Goal: Navigation & Orientation: Find specific page/section

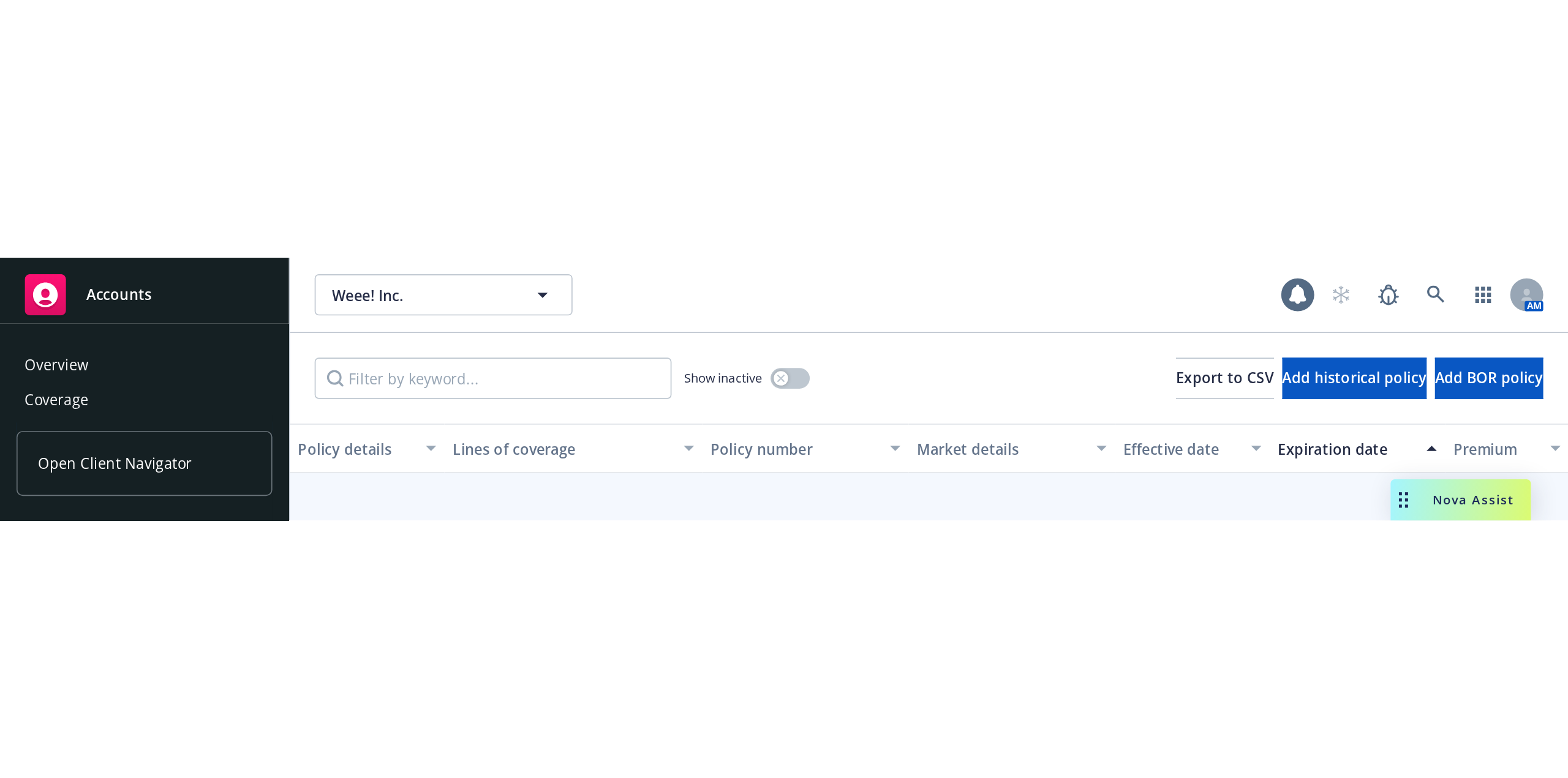
scroll to position [8, 0]
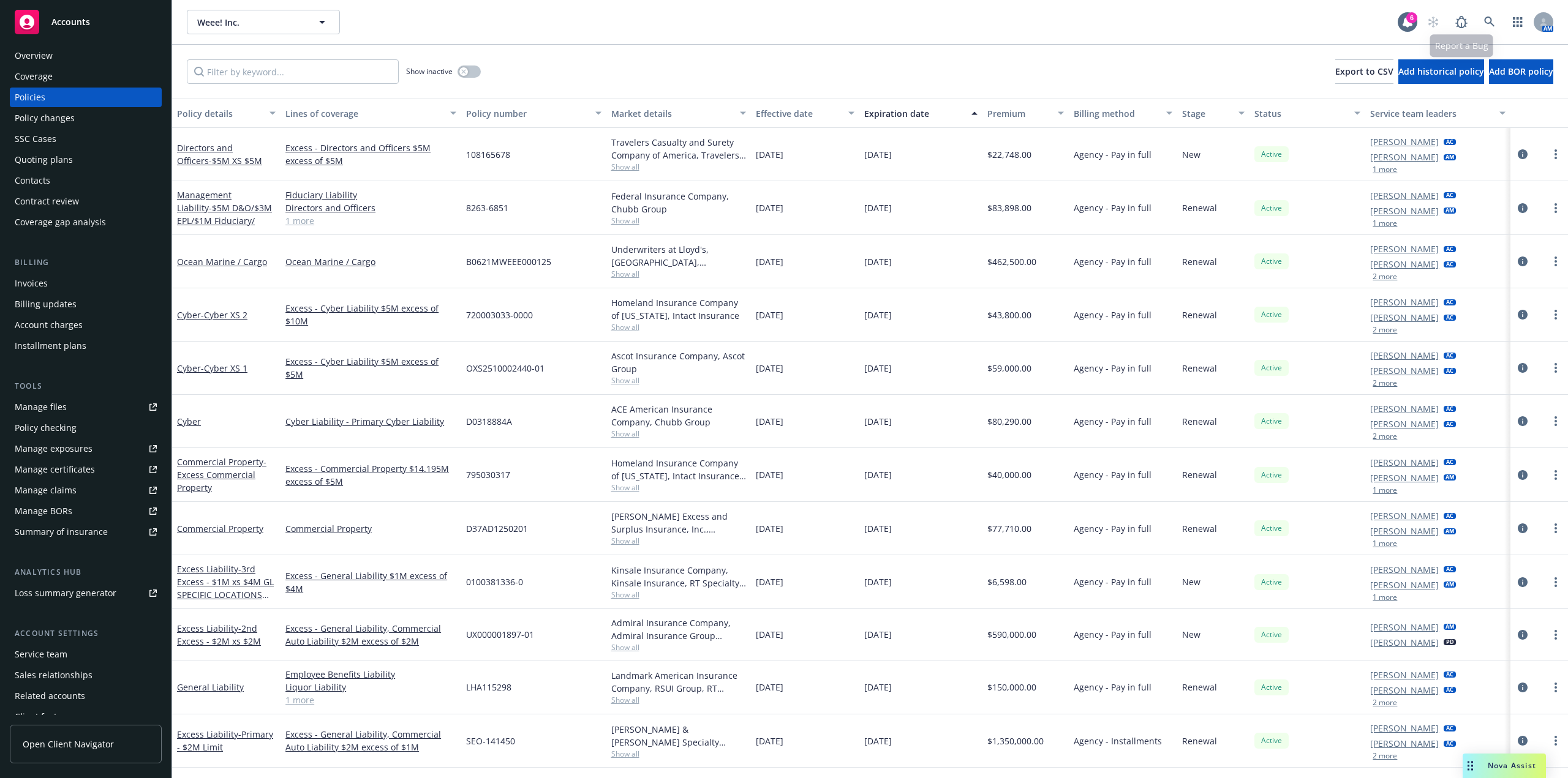
drag, startPoint x: 997, startPoint y: 36, endPoint x: 913, endPoint y: 106, distance: 109.3
click at [931, 36] on div "Weee! Inc. Weee! Inc. 6 AM" at bounding box center [870, 22] width 1396 height 44
drag, startPoint x: 656, startPoint y: 38, endPoint x: 622, endPoint y: 34, distance: 34.2
click at [656, 38] on div "Weee! Inc. Weee! Inc. 6 AM" at bounding box center [870, 22] width 1396 height 44
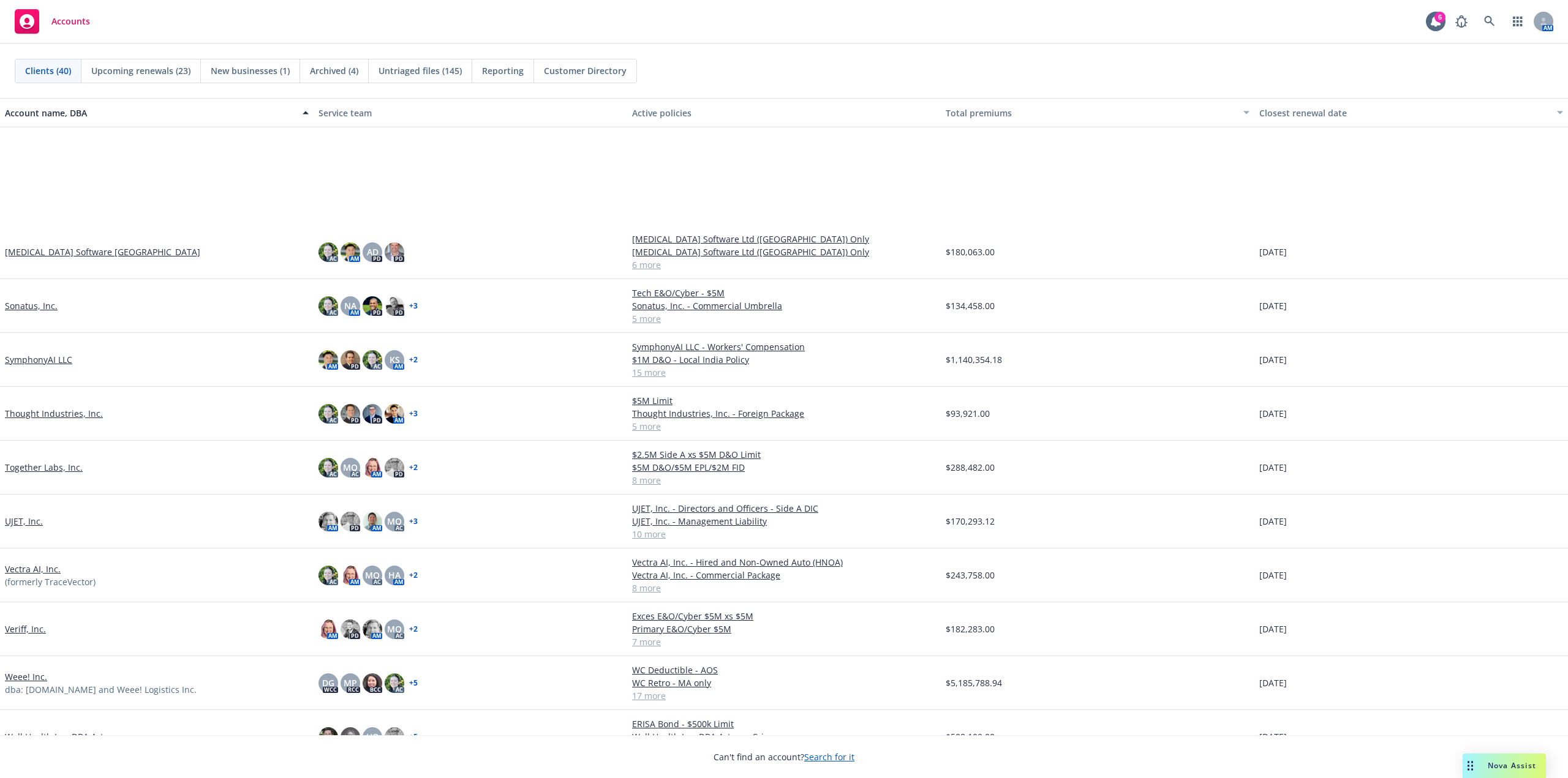
scroll to position [1415, 0]
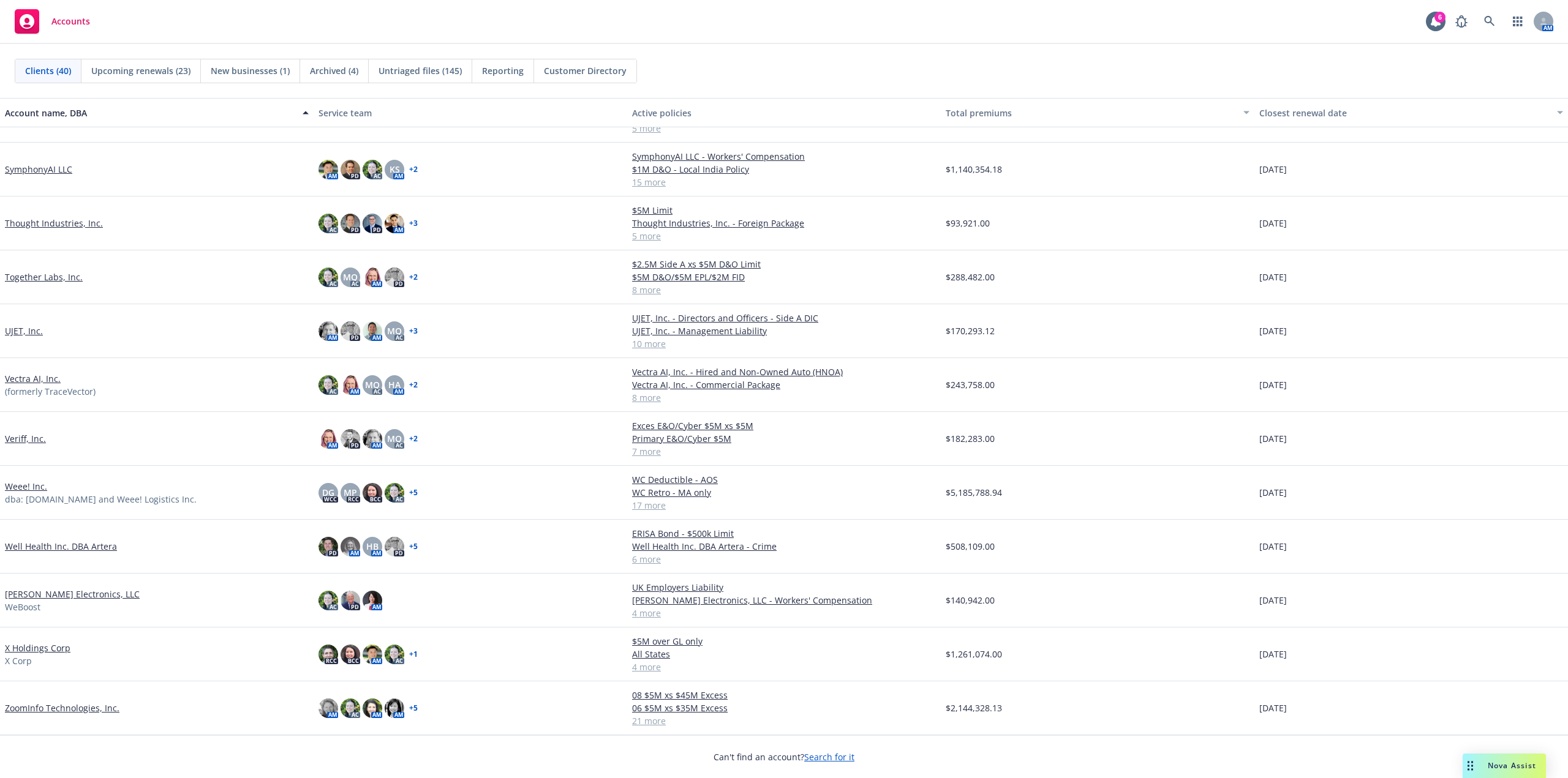
click at [105, 712] on link "ZoomInfo Technologies, Inc." at bounding box center [62, 708] width 115 height 13
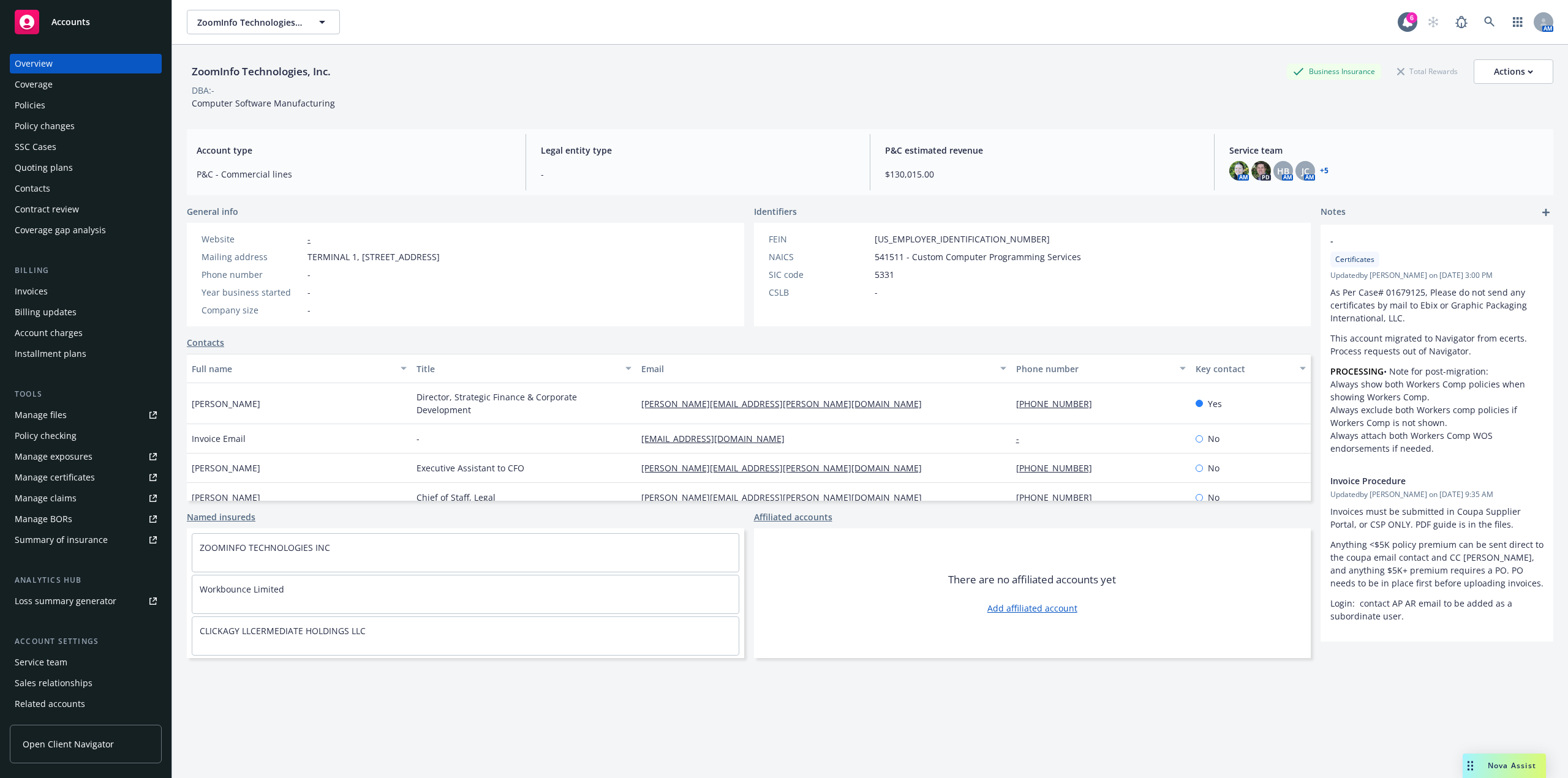
click at [150, 474] on icon at bounding box center [153, 477] width 7 height 7
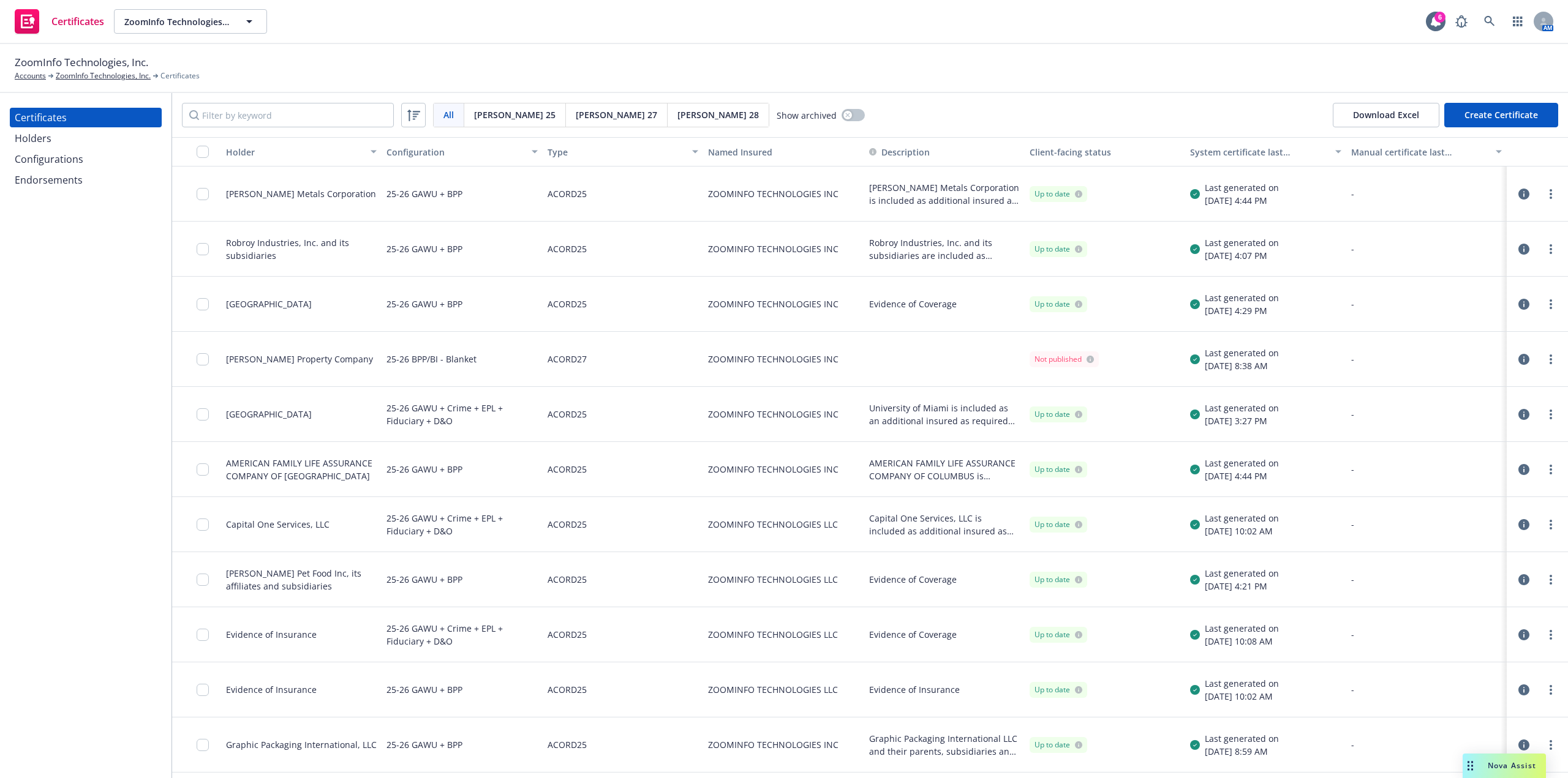
click at [66, 144] on div "Holders" at bounding box center [85, 138] width 142 height 20
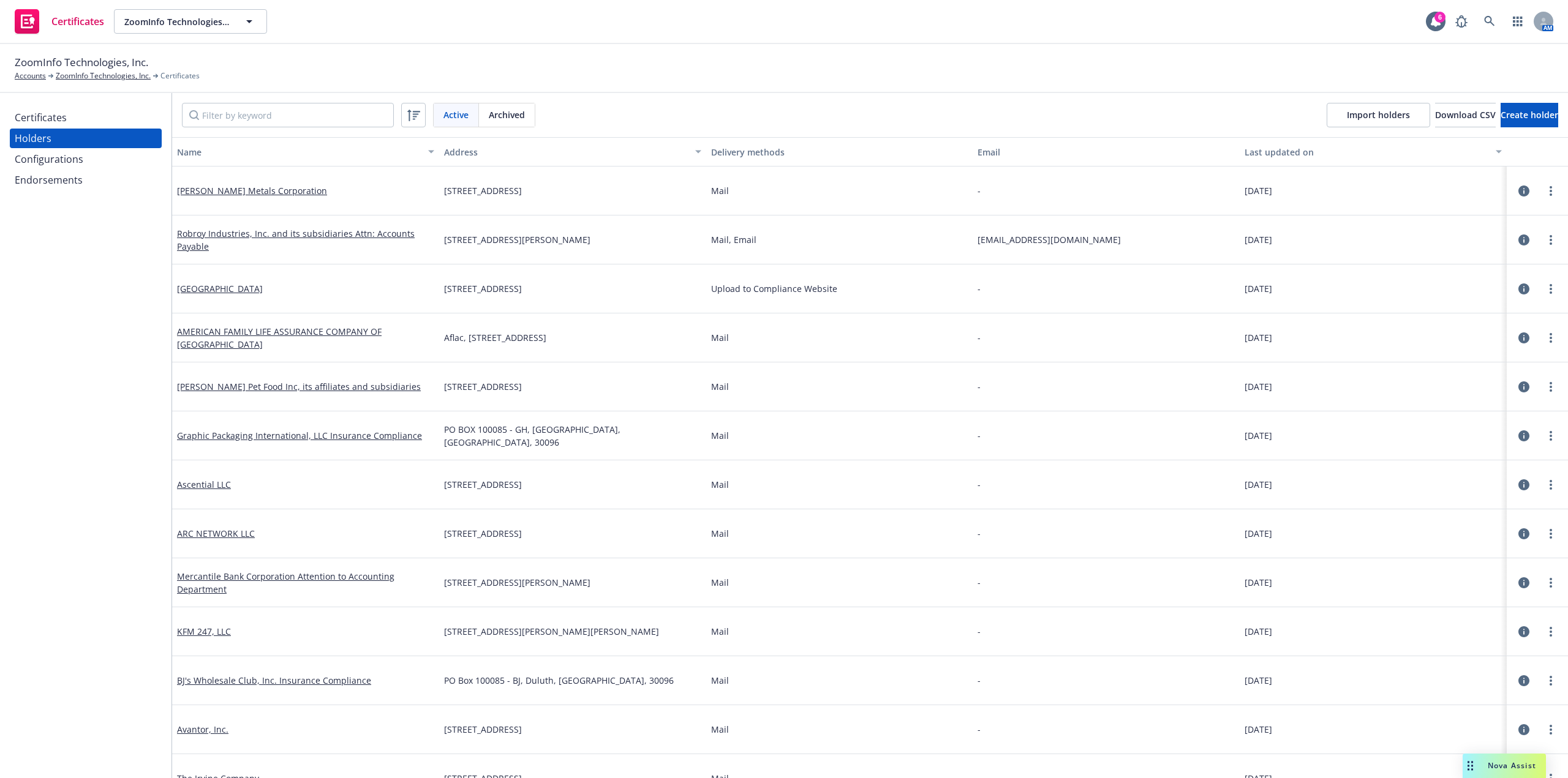
click at [77, 122] on div "Certificates" at bounding box center [85, 118] width 142 height 20
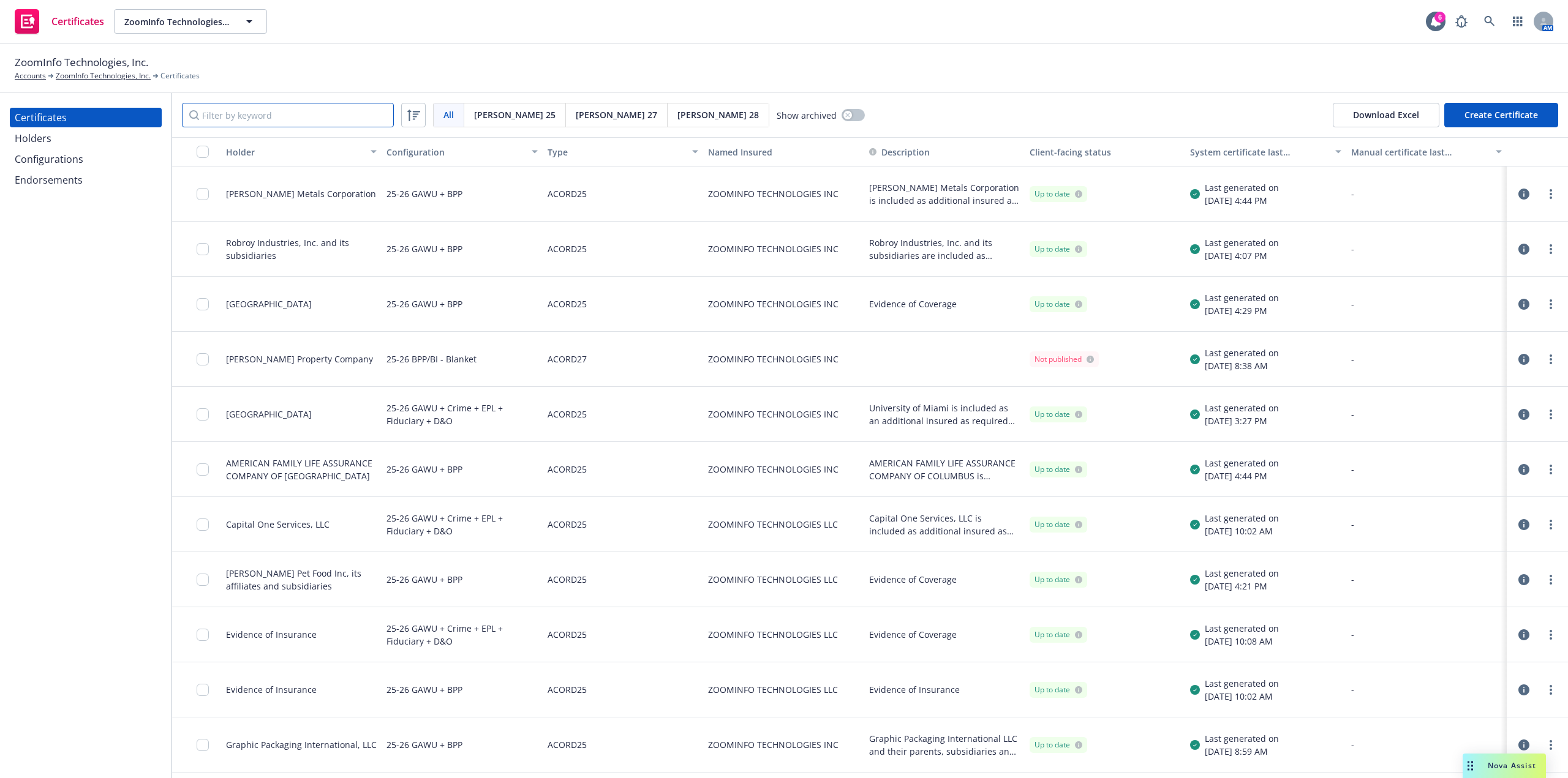
click at [342, 114] on input "Filter by keyword" at bounding box center [288, 114] width 212 height 24
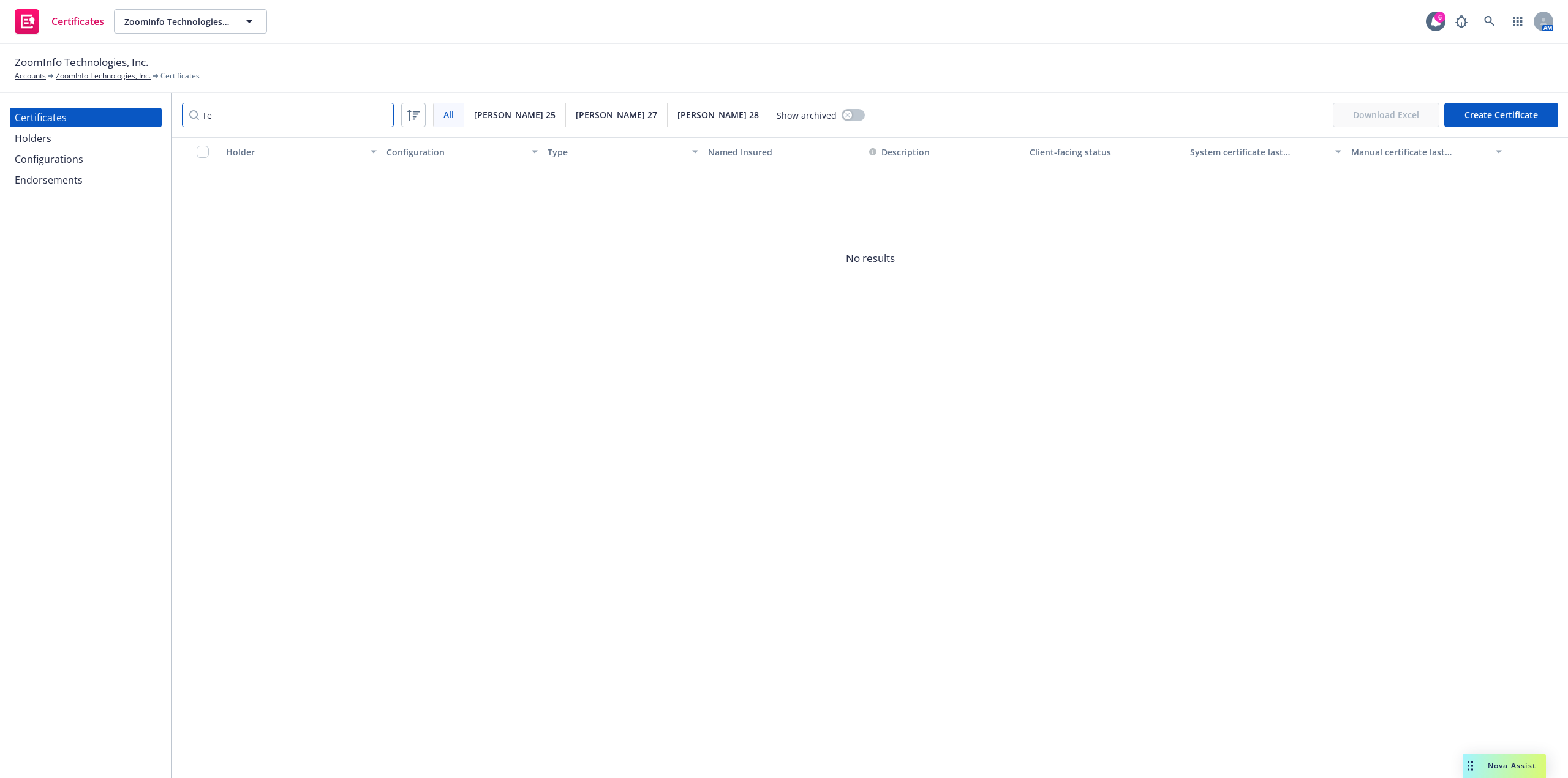
type input "T"
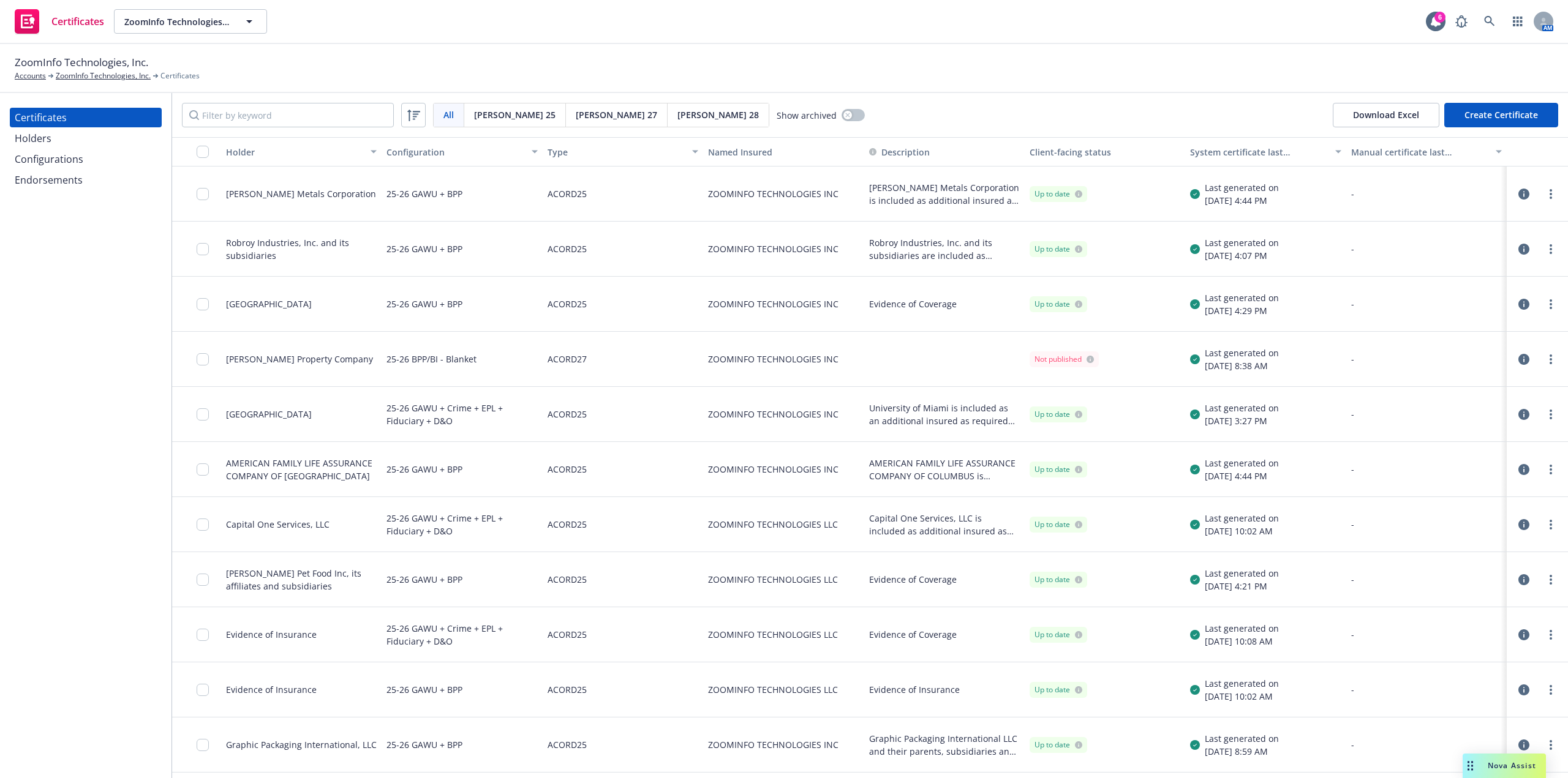
click at [93, 139] on div "Holders" at bounding box center [85, 138] width 142 height 20
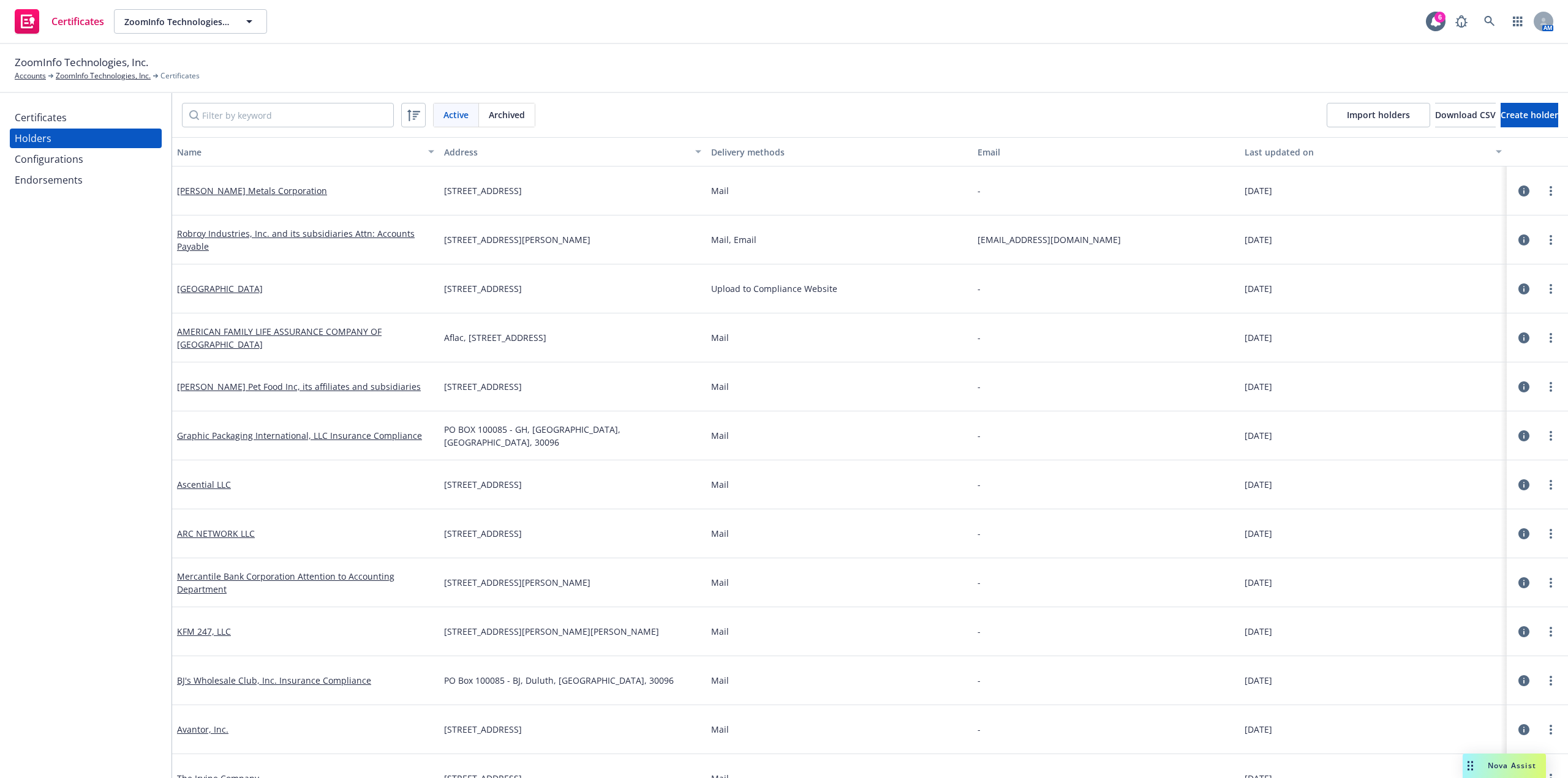
click at [66, 104] on div "Certificates Holders Configurations Endorsements" at bounding box center [85, 436] width 171 height 685
click at [60, 110] on div "Certificates" at bounding box center [40, 118] width 52 height 20
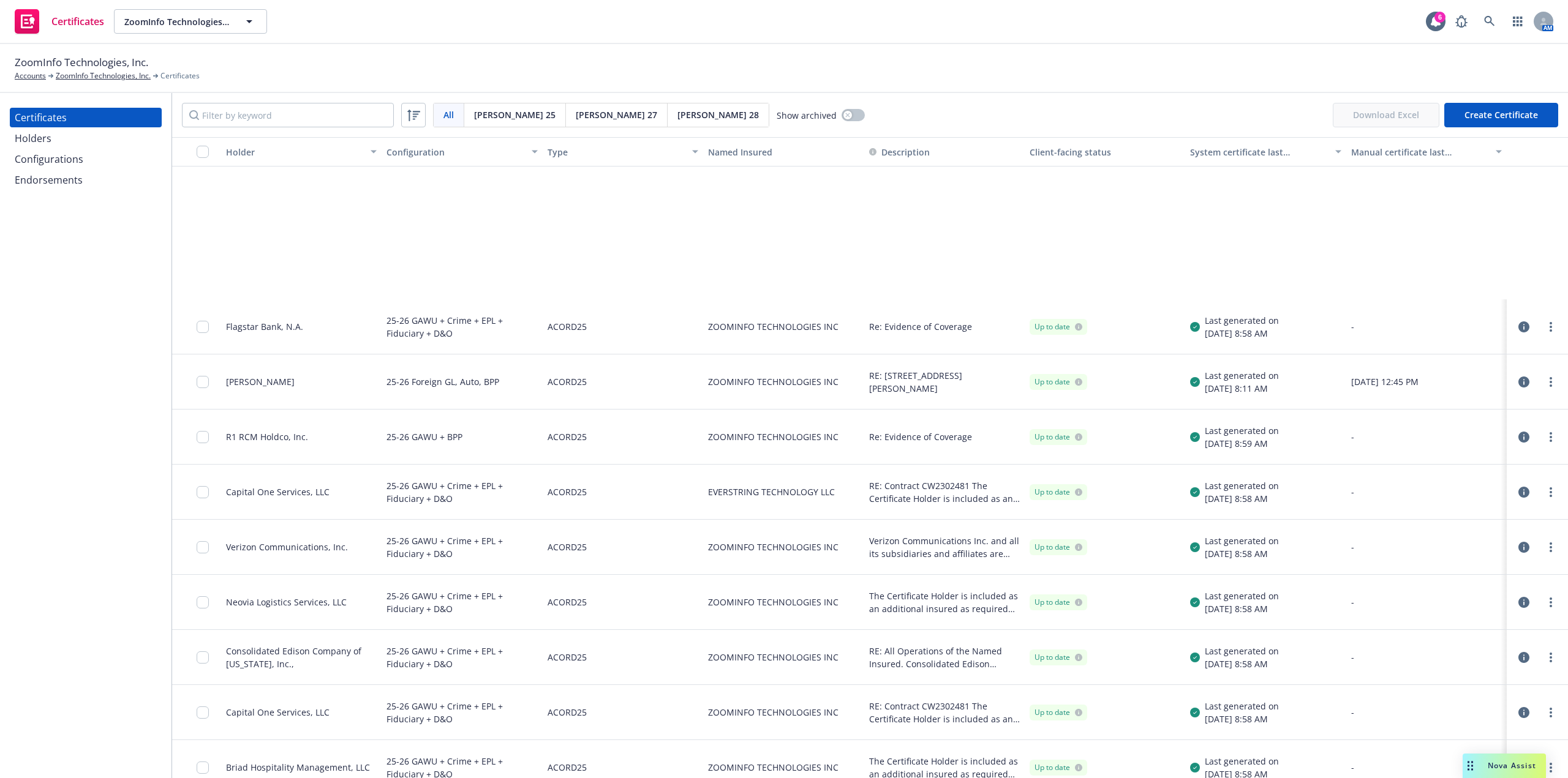
scroll to position [1531, 0]
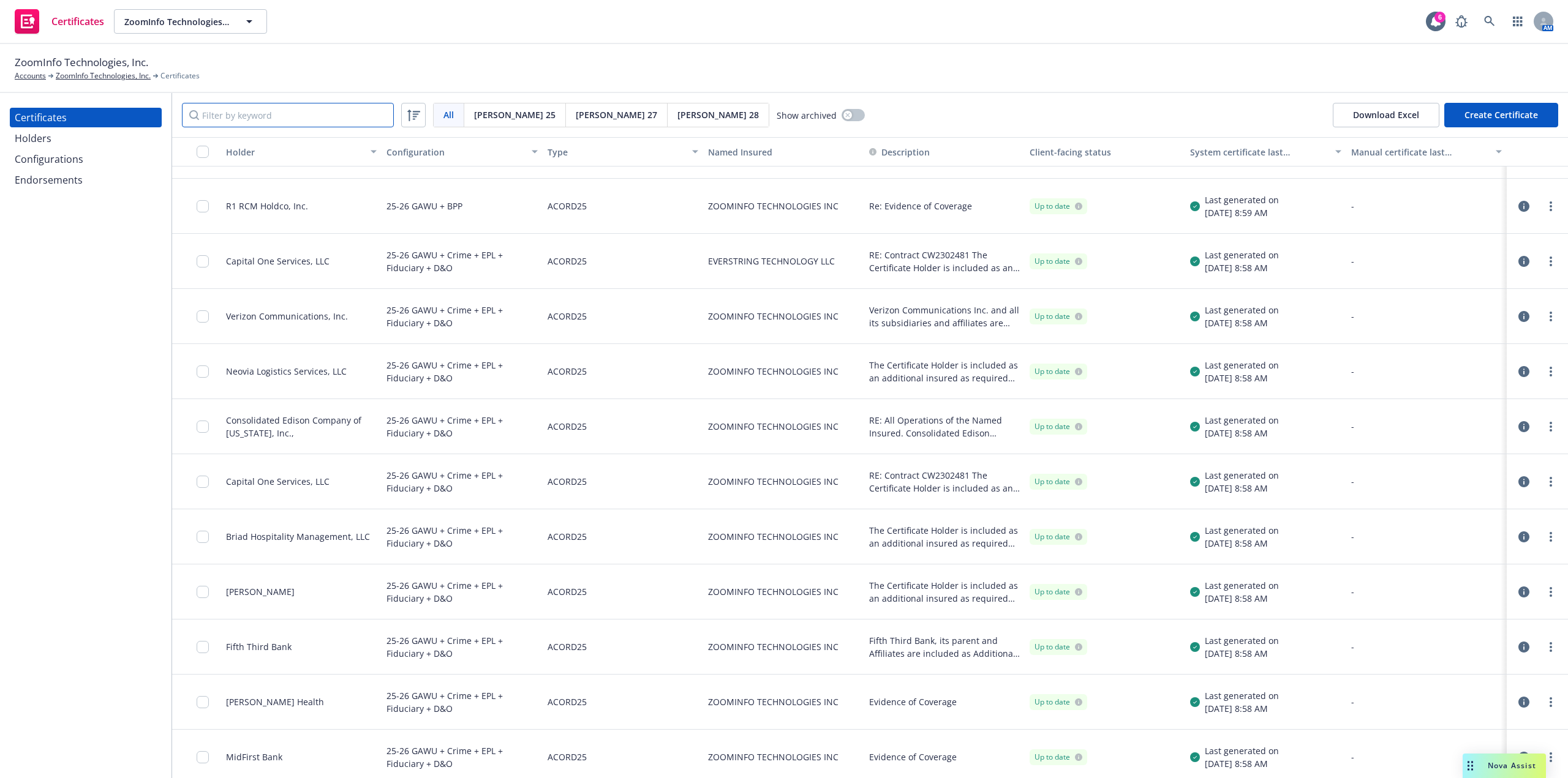
click at [220, 108] on input "Filter by keyword" at bounding box center [288, 114] width 212 height 24
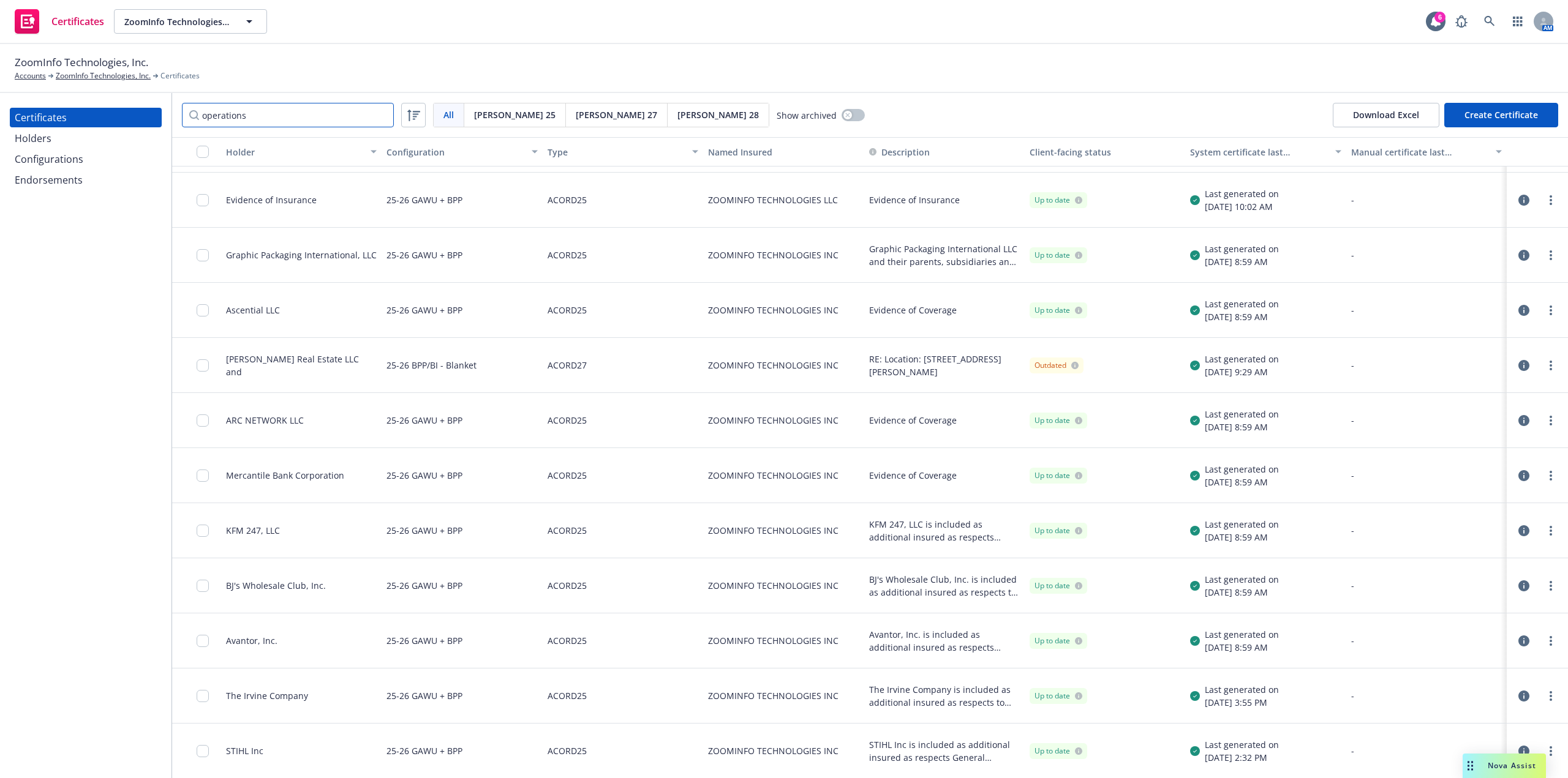
scroll to position [0, 0]
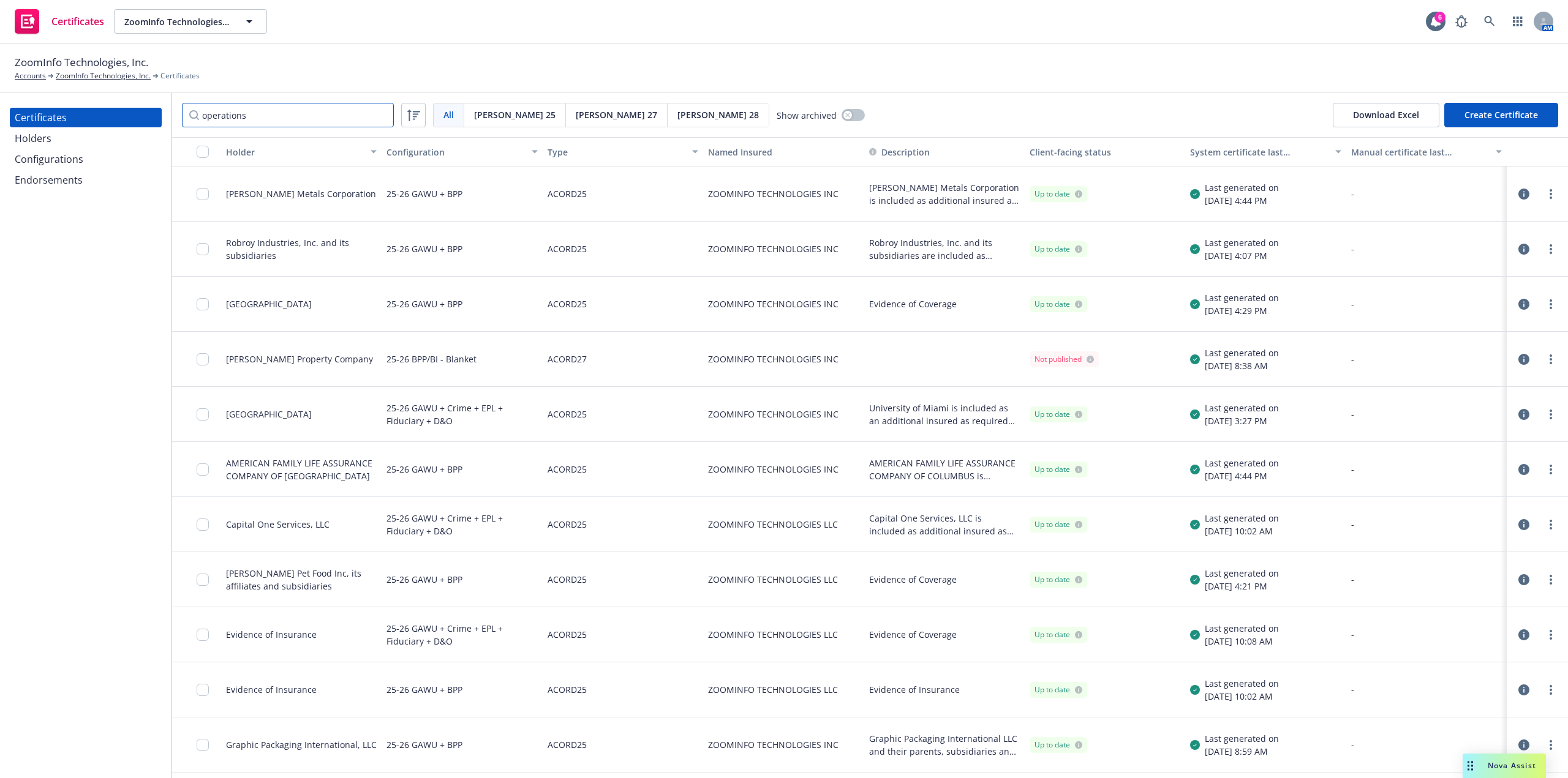
click at [316, 116] on input "operations" at bounding box center [288, 114] width 212 height 24
type input "o"
